Goal: Navigation & Orientation: Go to known website

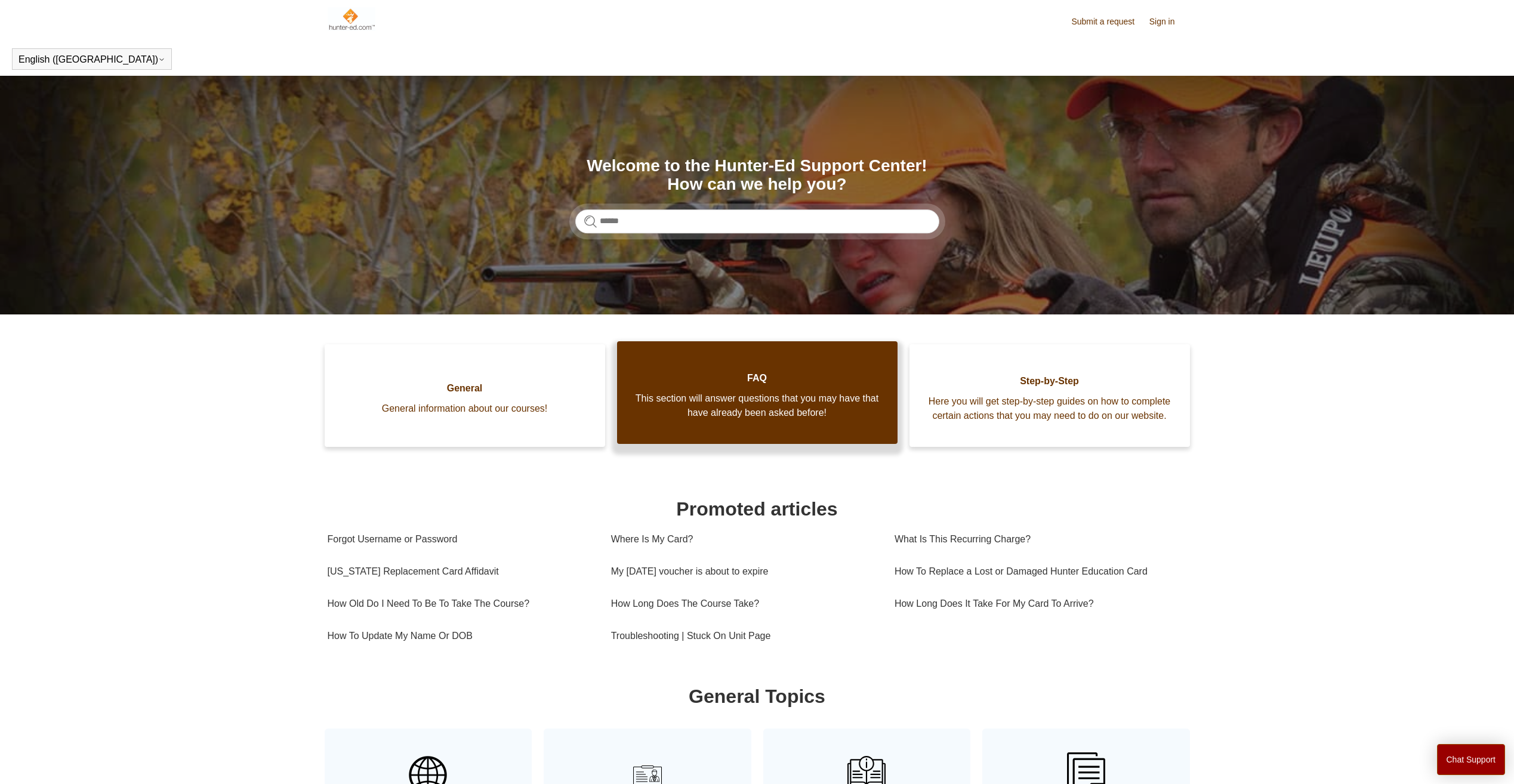
click at [718, 435] on link "FAQ This section will answer questions that you may have that have already been…" at bounding box center [757, 392] width 281 height 103
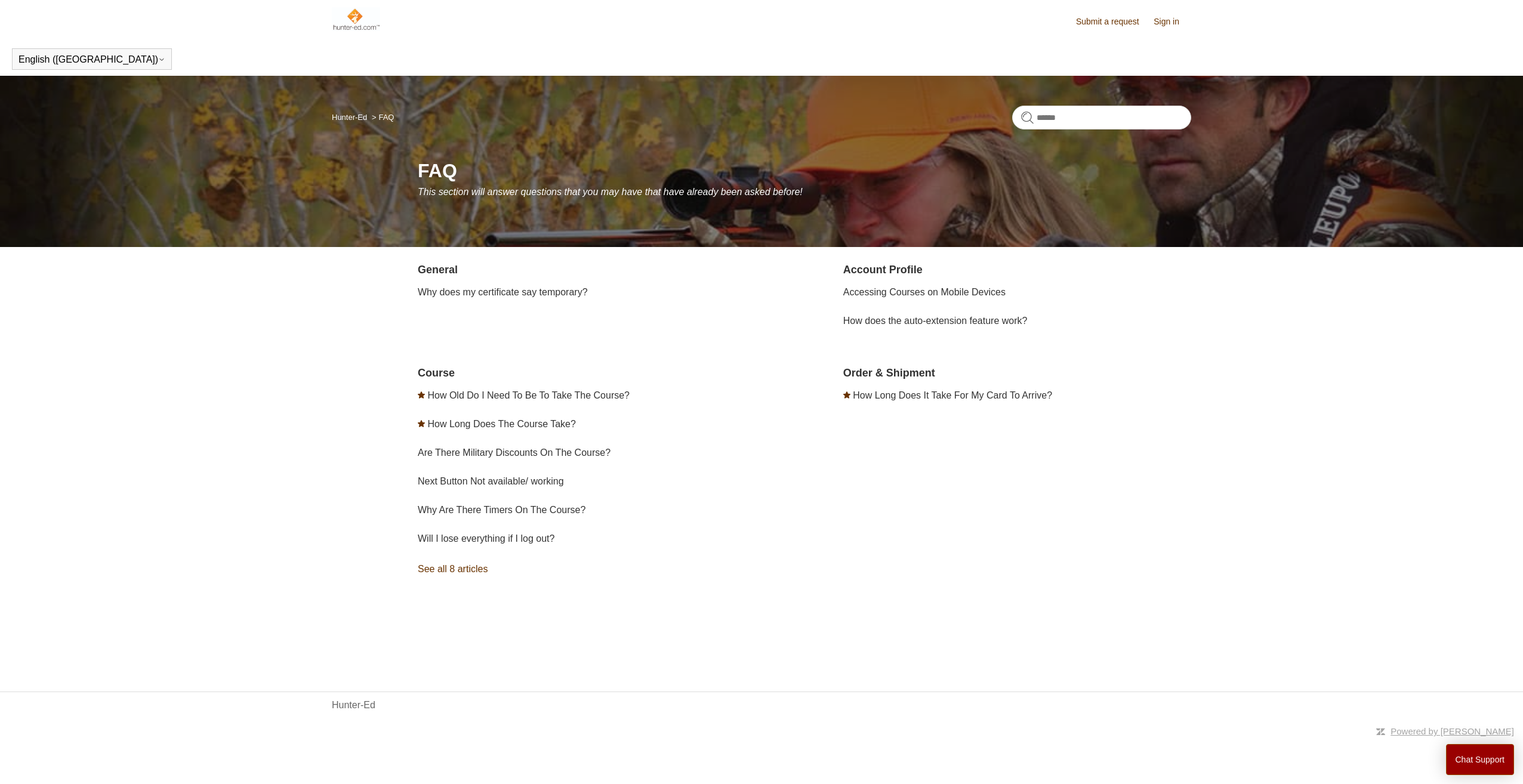
click at [1175, 25] on link "Sign in" at bounding box center [1172, 21] width 38 height 13
click at [361, 24] on img at bounding box center [355, 19] width 48 height 24
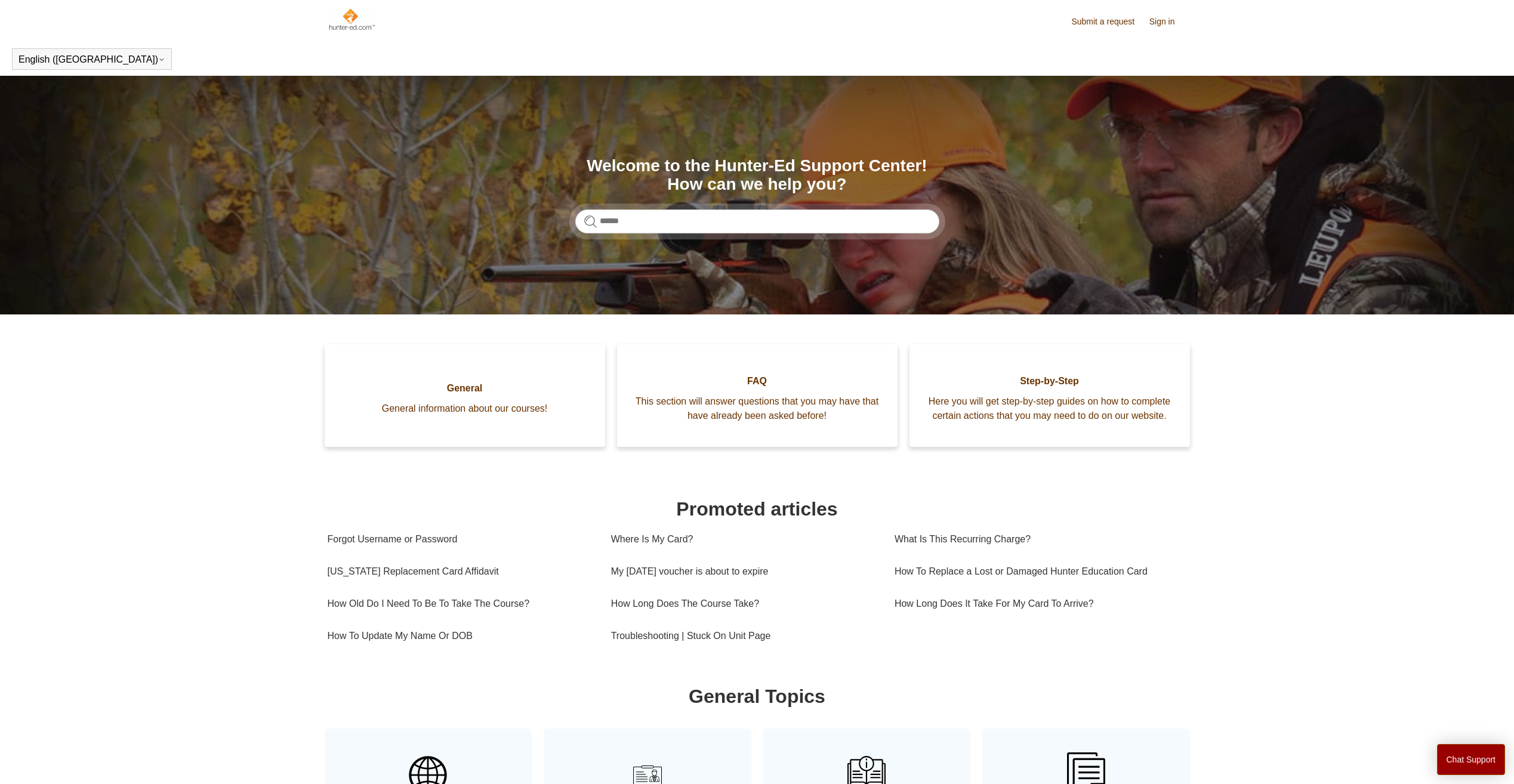
click at [357, 15] on img at bounding box center [351, 19] width 48 height 24
click at [183, 409] on main "Hunter-Ed Search Welcome to the Hunter-Ed Support Center! How can we help you? …" at bounding box center [757, 708] width 1514 height 1265
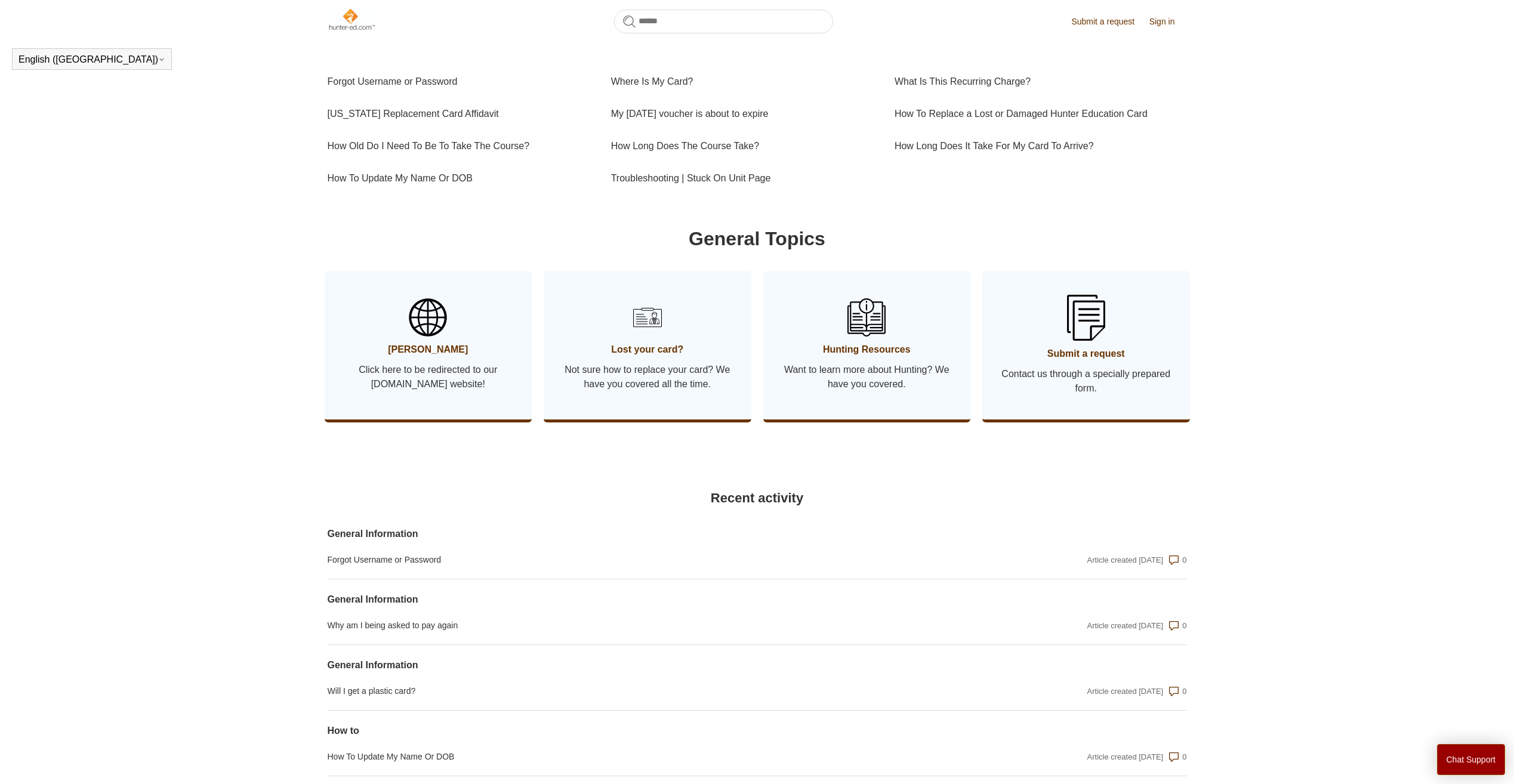
scroll to position [444, 0]
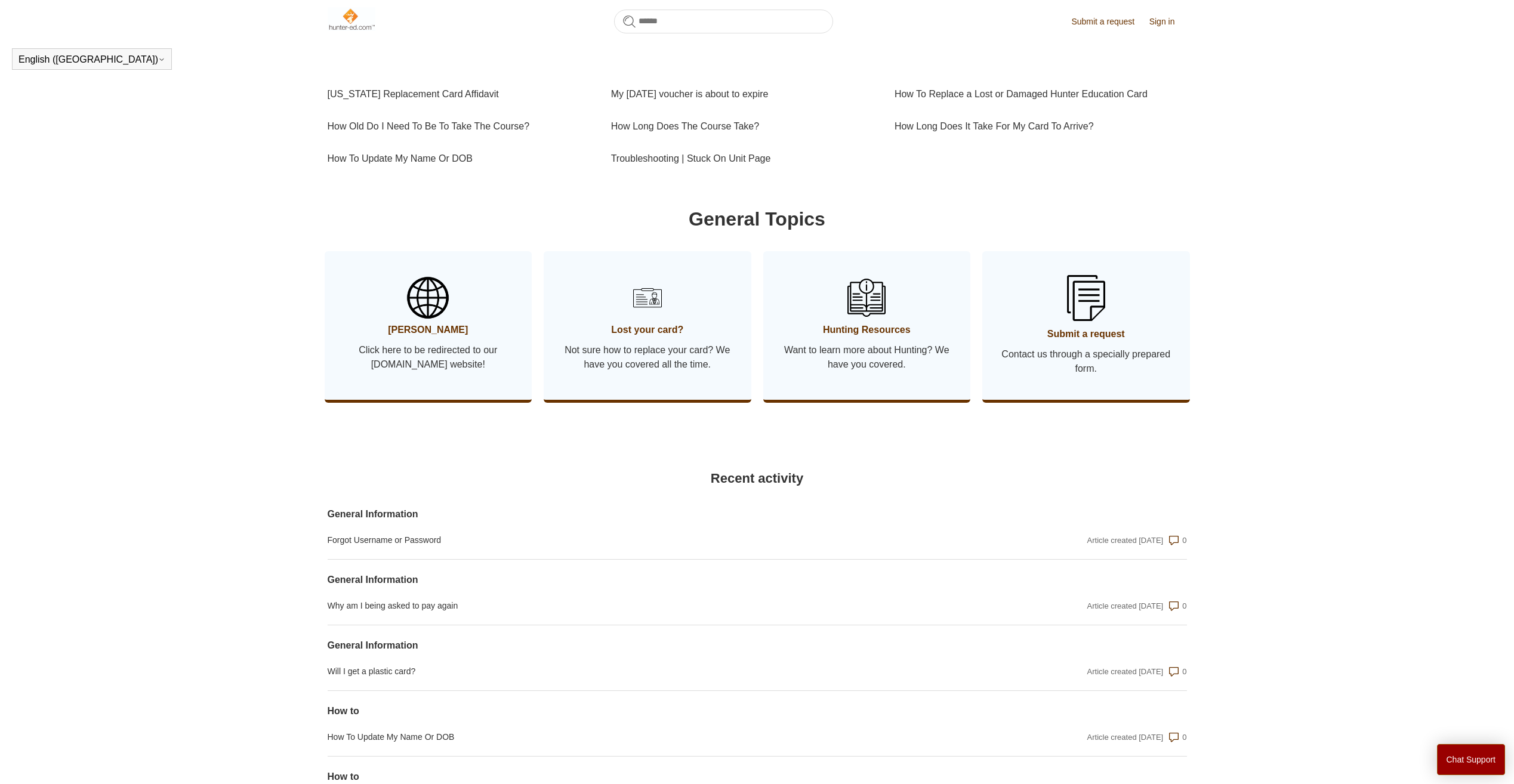
click at [408, 359] on span "Click here to be redirected to our Hunter-ed.com website!" at bounding box center [429, 357] width 172 height 29
